Goal: Transaction & Acquisition: Subscribe to service/newsletter

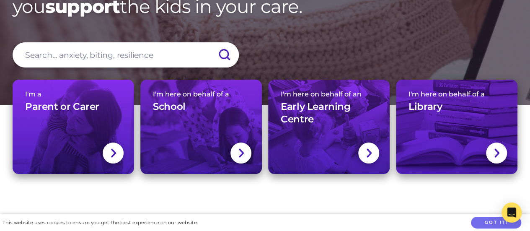
scroll to position [55, 0]
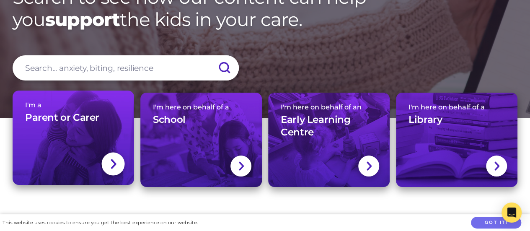
click at [109, 159] on div at bounding box center [113, 164] width 23 height 23
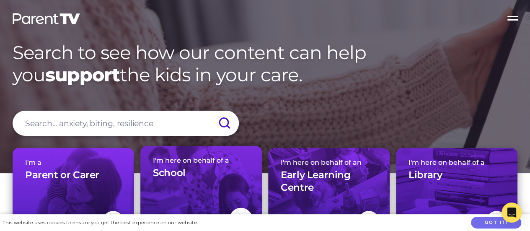
scroll to position [70, 0]
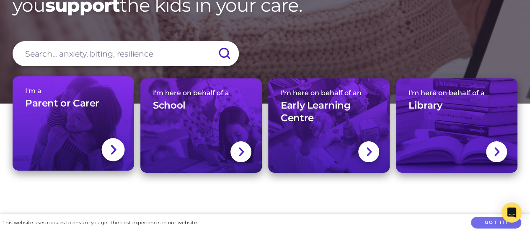
click at [108, 151] on div at bounding box center [113, 149] width 23 height 23
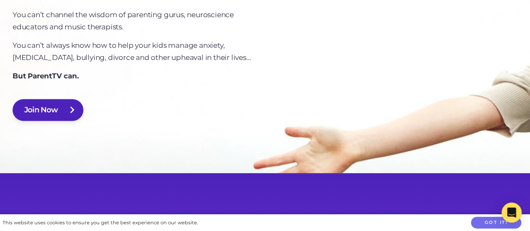
scroll to position [610, 0]
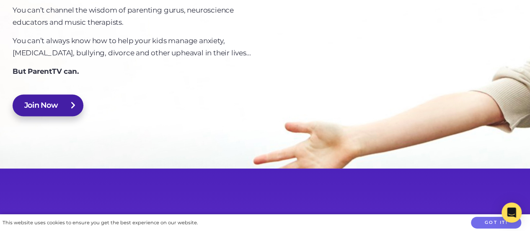
click at [45, 105] on link "Join Now" at bounding box center [48, 105] width 71 height 22
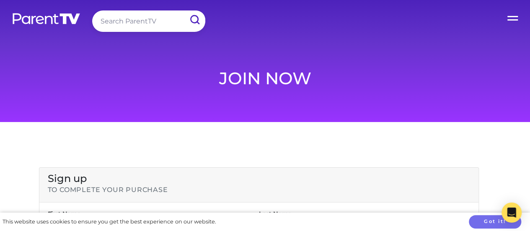
click at [514, 16] on label "Open Menu" at bounding box center [514, 17] width 34 height 34
click at [0, 0] on input "Open Menu" at bounding box center [0, 0] width 0 height 0
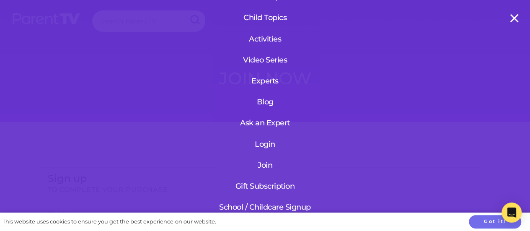
scroll to position [74, 0]
click at [279, 177] on link "Gift Subscription" at bounding box center [265, 187] width 100 height 20
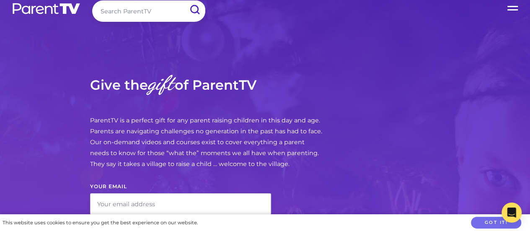
scroll to position [10, 0]
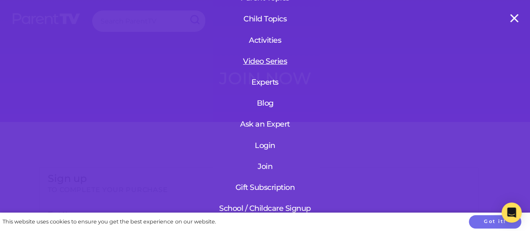
scroll to position [74, 0]
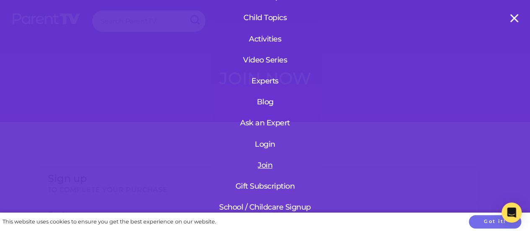
click at [265, 156] on link "Join" at bounding box center [265, 166] width 100 height 20
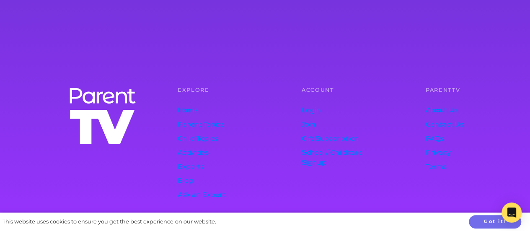
scroll to position [787, 0]
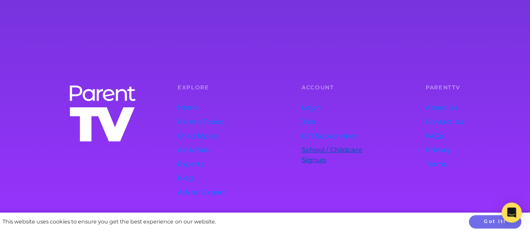
click at [320, 149] on link "School / Childcare Signup" at bounding box center [344, 155] width 84 height 24
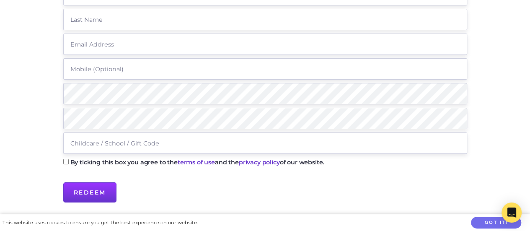
scroll to position [182, 0]
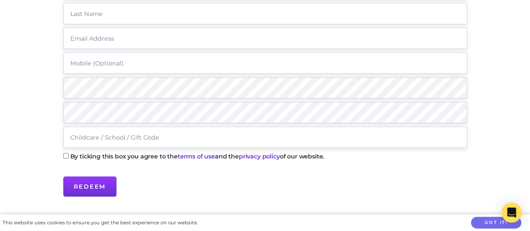
click at [138, 139] on input "text" at bounding box center [265, 137] width 404 height 21
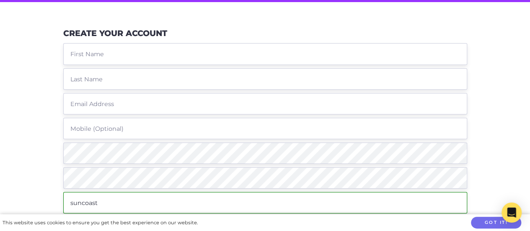
scroll to position [112, 0]
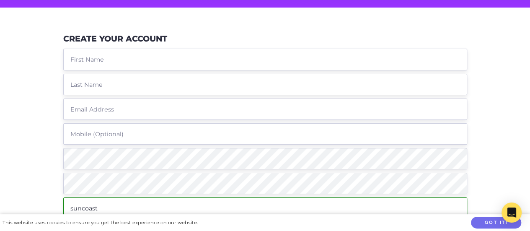
type input "suncoast"
click at [115, 60] on input "text" at bounding box center [265, 59] width 404 height 21
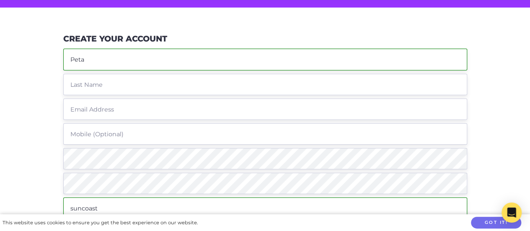
type input "Peta"
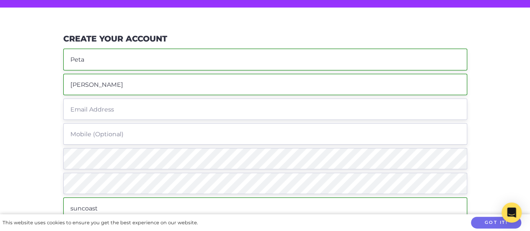
type input "[PERSON_NAME]"
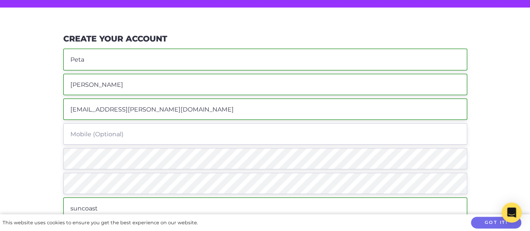
type input "[EMAIL_ADDRESS][PERSON_NAME][DOMAIN_NAME]"
click at [97, 133] on input "tel" at bounding box center [265, 133] width 404 height 21
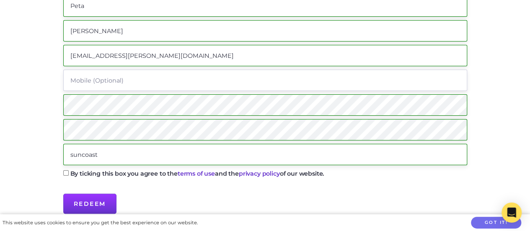
scroll to position [169, 0]
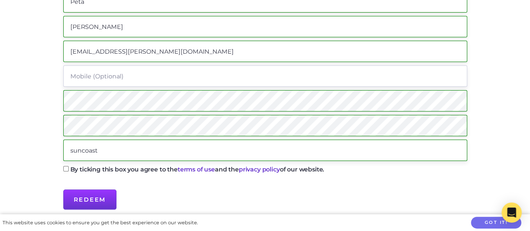
click at [68, 169] on input "By ticking this box you agree to the terms of use and the privacy policy of our…" at bounding box center [65, 168] width 5 height 5
checkbox input "true"
click at [102, 197] on input "Redeem" at bounding box center [89, 200] width 53 height 20
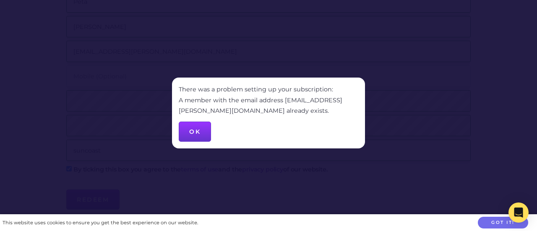
click at [198, 127] on button "OK" at bounding box center [195, 132] width 32 height 20
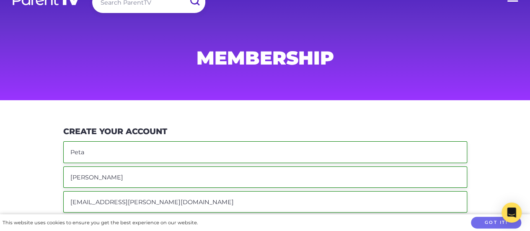
scroll to position [0, 0]
